Goal: Navigation & Orientation: Go to known website

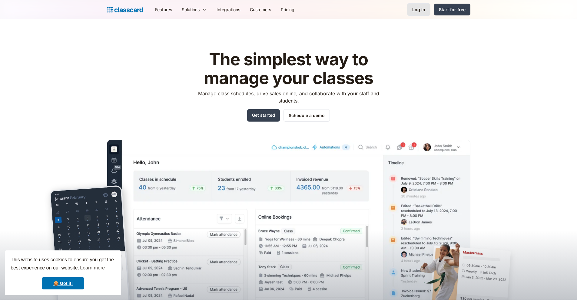
click at [415, 10] on div "Log in" at bounding box center [418, 9] width 13 height 6
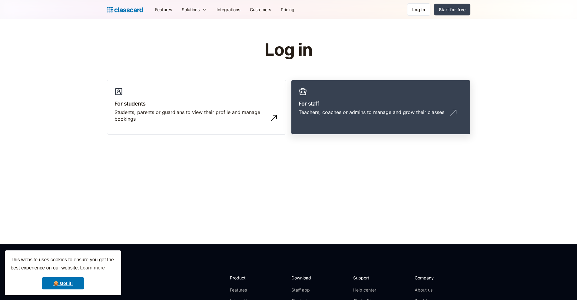
click at [335, 104] on h3 "For staff" at bounding box center [381, 104] width 164 height 8
